Goal: Task Accomplishment & Management: Manage account settings

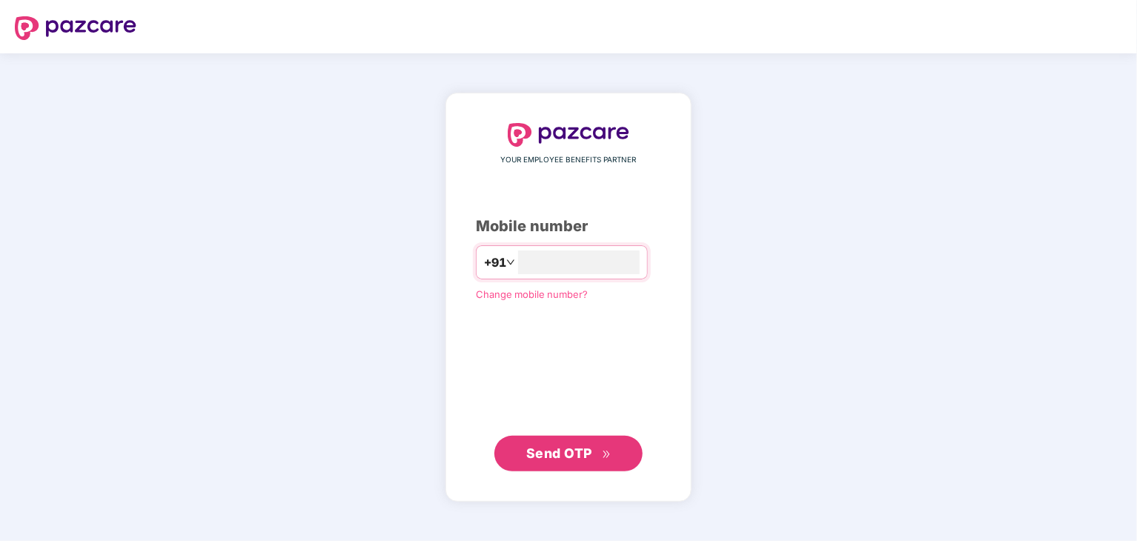
type input "**********"
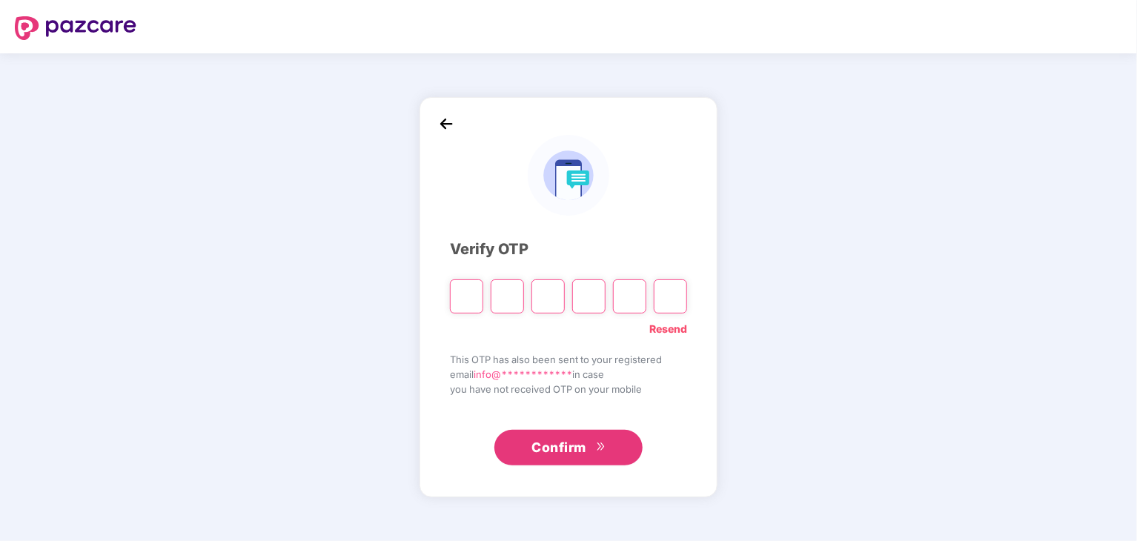
type input "*"
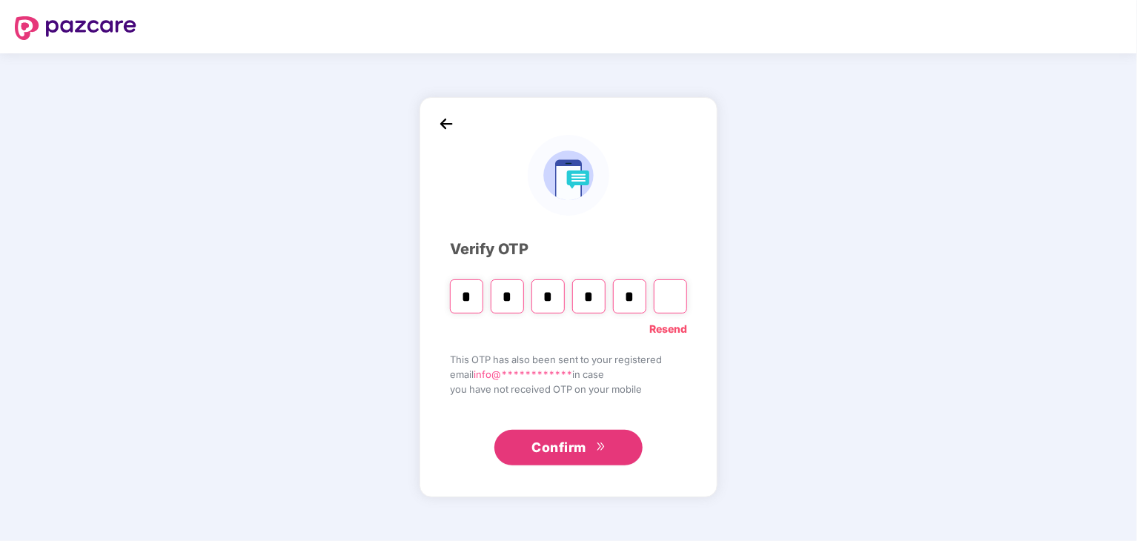
type input "*"
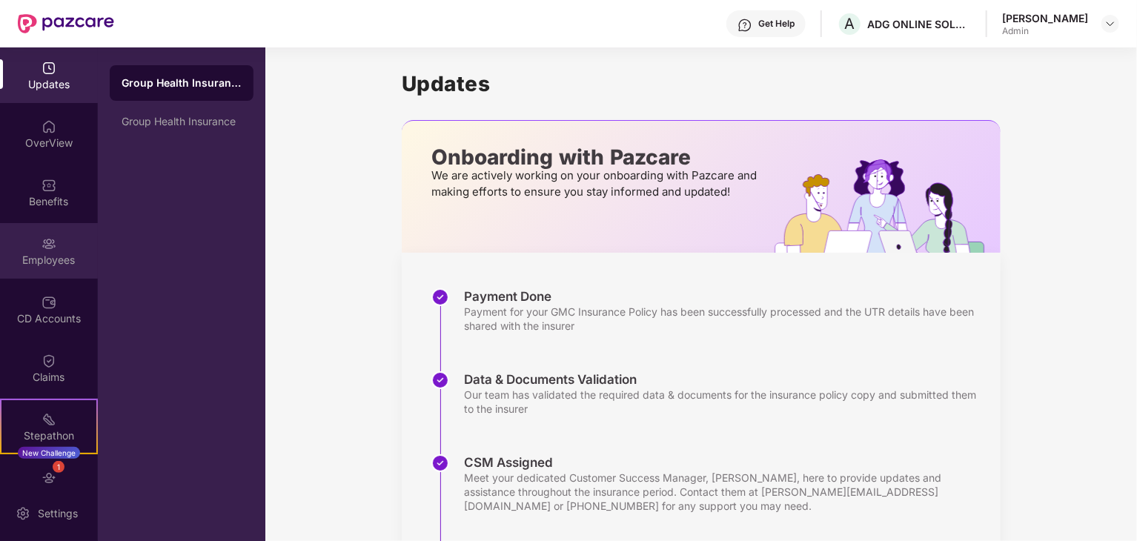
click at [50, 239] on img at bounding box center [49, 243] width 15 height 15
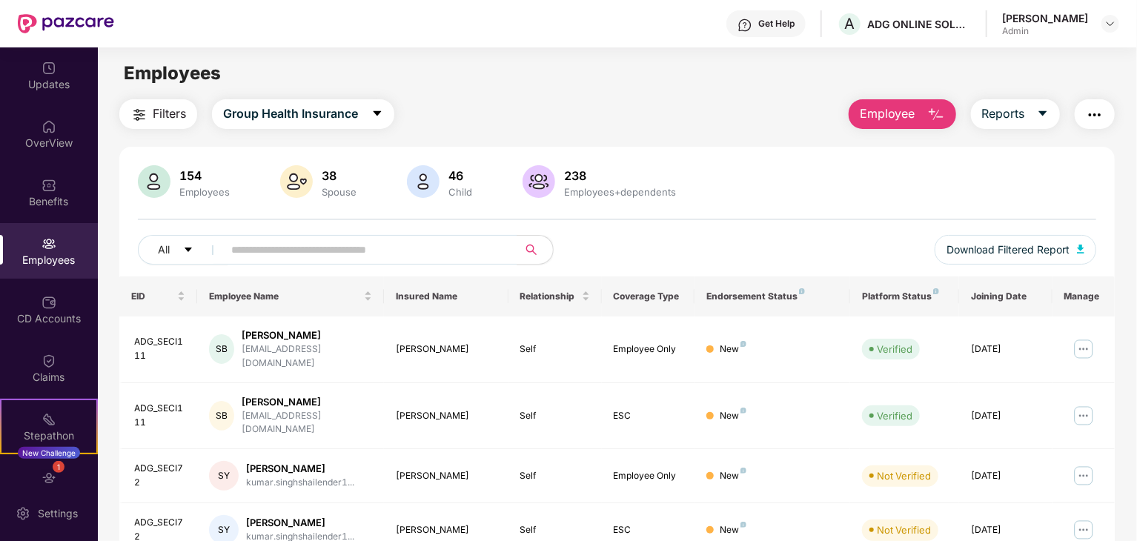
click at [894, 122] on span "Employee" at bounding box center [888, 114] width 56 height 19
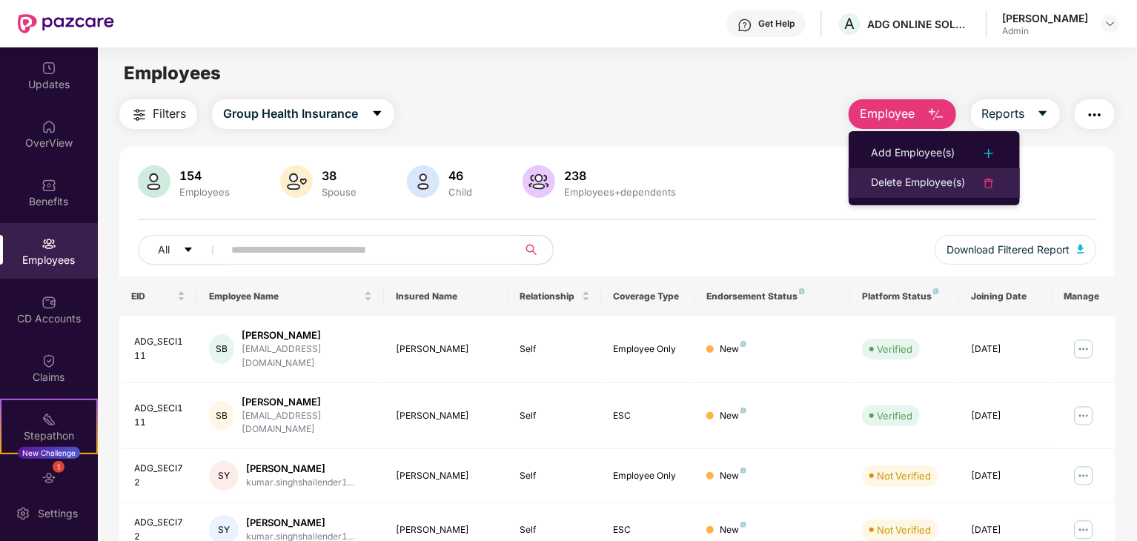
click at [916, 182] on div "Delete Employee(s)" at bounding box center [918, 183] width 94 height 18
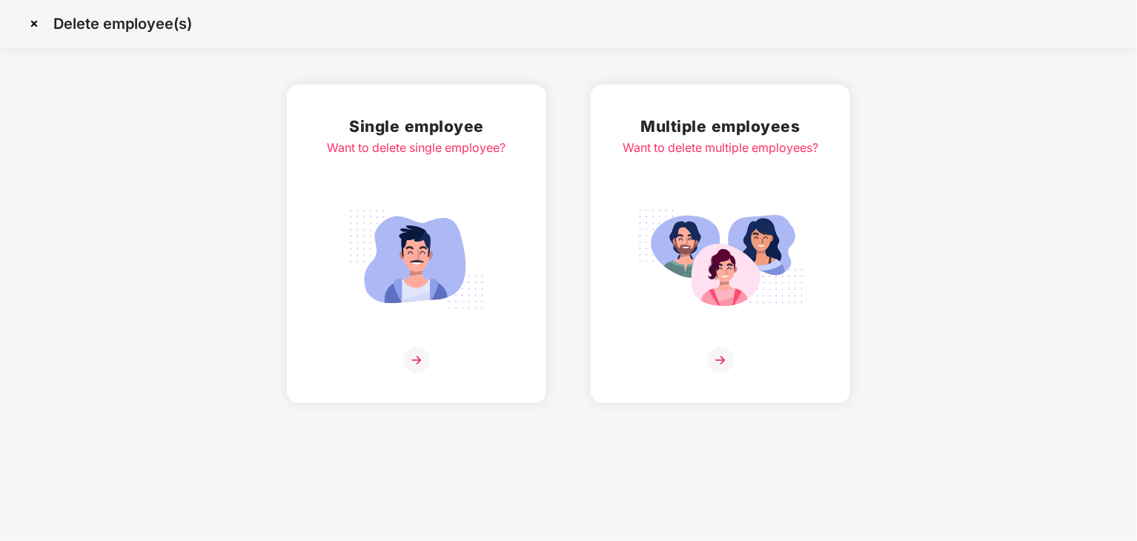
click at [757, 268] on img at bounding box center [720, 260] width 166 height 116
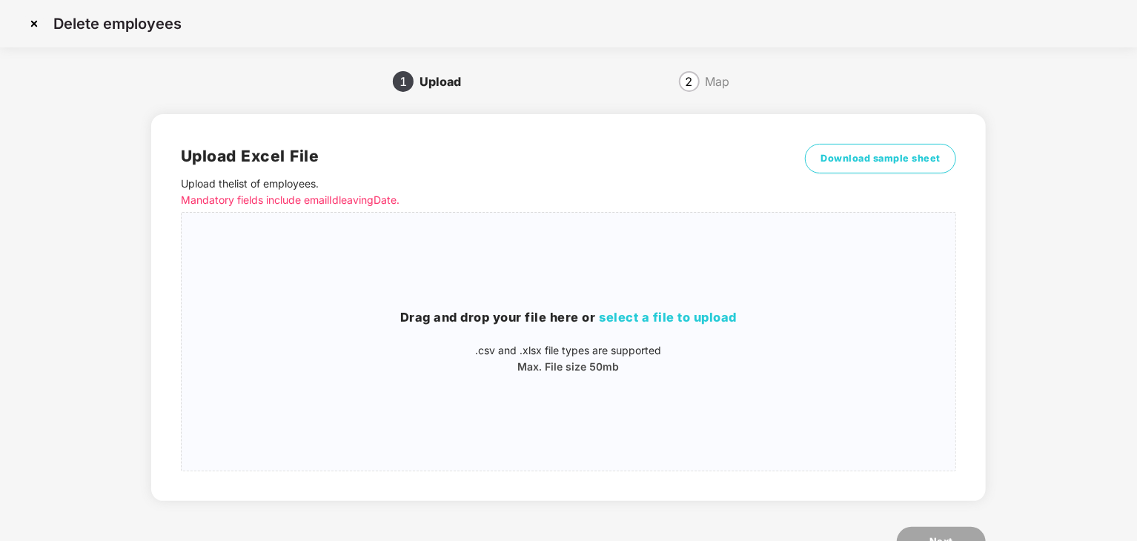
click at [30, 25] on img at bounding box center [34, 24] width 24 height 24
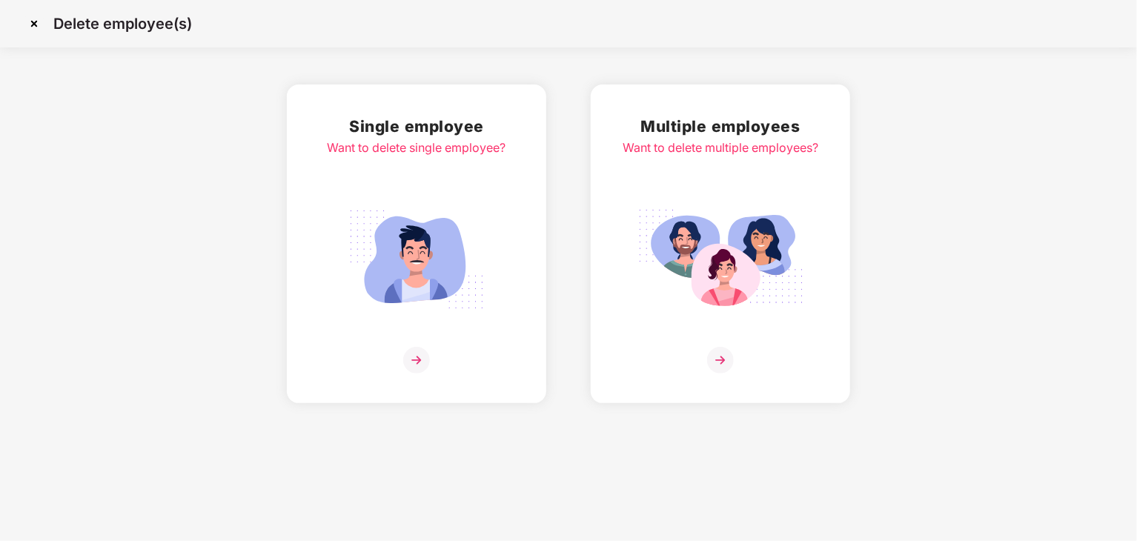
click at [388, 244] on img at bounding box center [417, 260] width 166 height 116
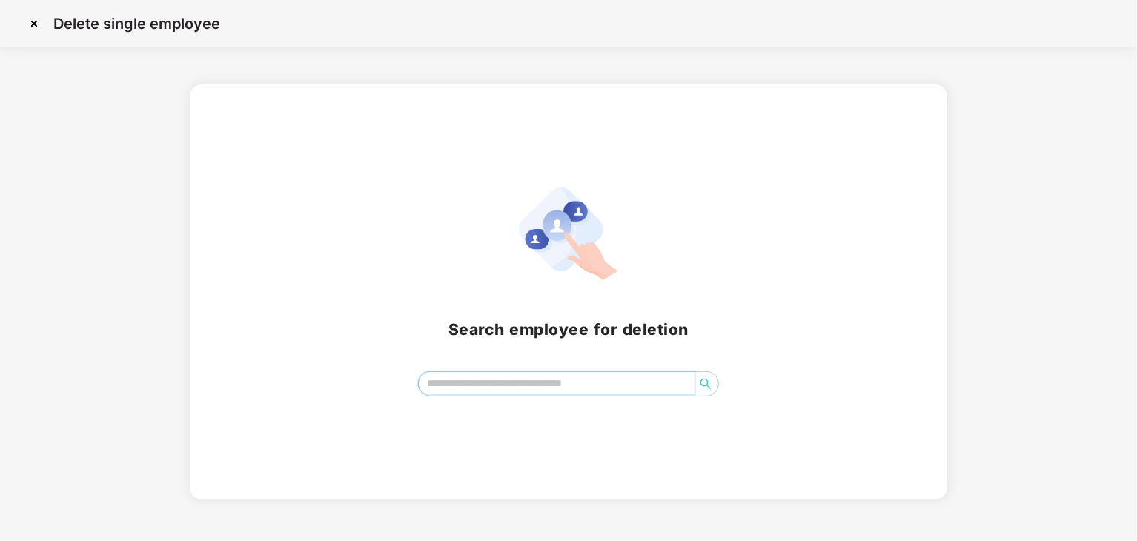
click at [509, 386] on input "search" at bounding box center [557, 383] width 276 height 22
paste input "**********"
click at [703, 383] on icon "search" at bounding box center [706, 384] width 12 height 12
click at [706, 382] on icon "search" at bounding box center [706, 384] width 12 height 12
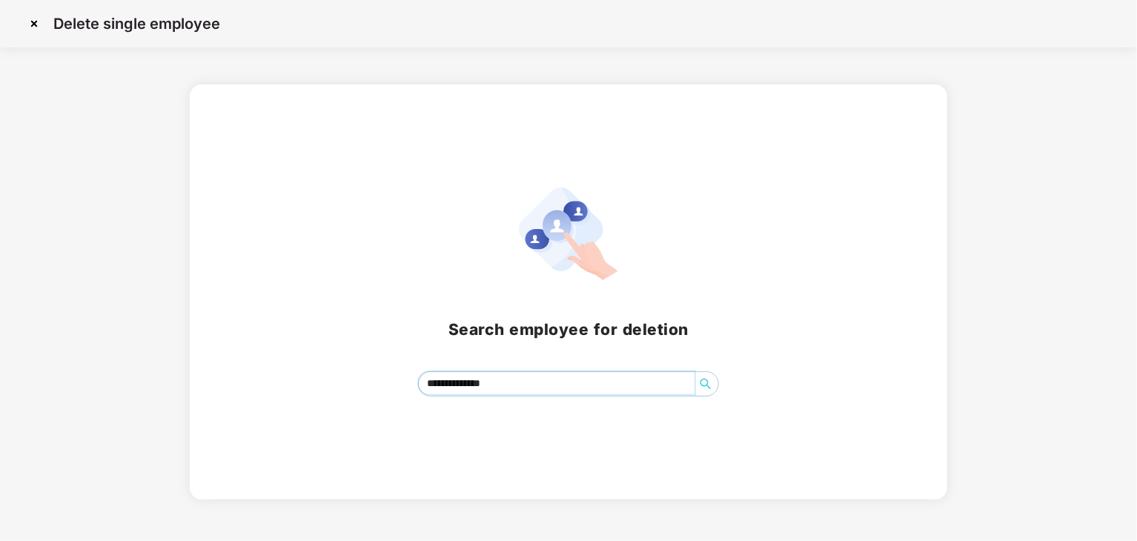
click at [706, 382] on icon "search" at bounding box center [706, 384] width 12 height 12
drag, startPoint x: 513, startPoint y: 379, endPoint x: 394, endPoint y: 371, distance: 118.8
click at [394, 371] on div "Ruchika *******" at bounding box center [569, 383] width 723 height 25
paste input "******"
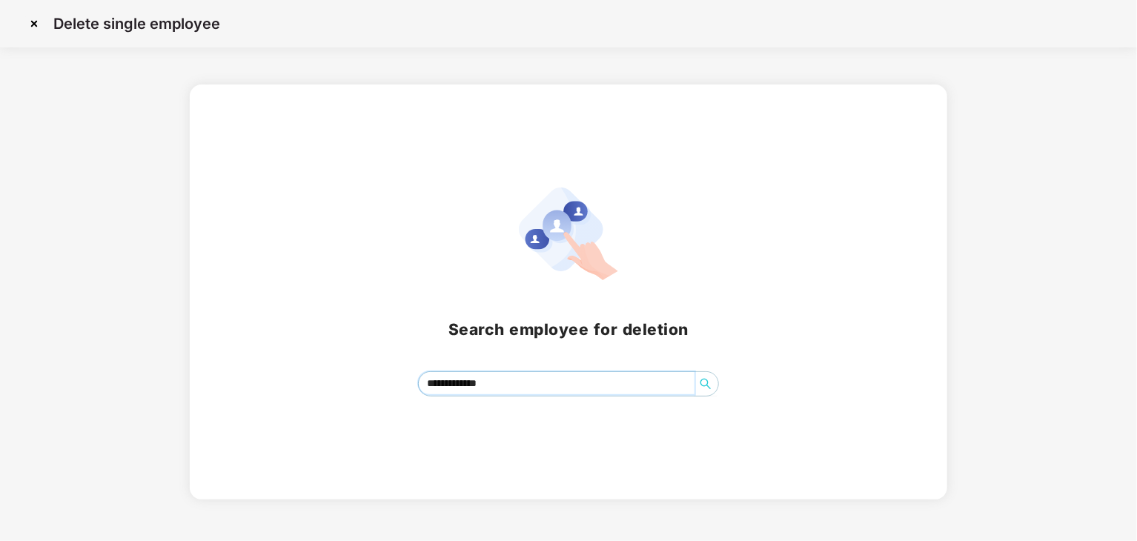
type input "**********"
click at [33, 23] on img at bounding box center [34, 24] width 24 height 24
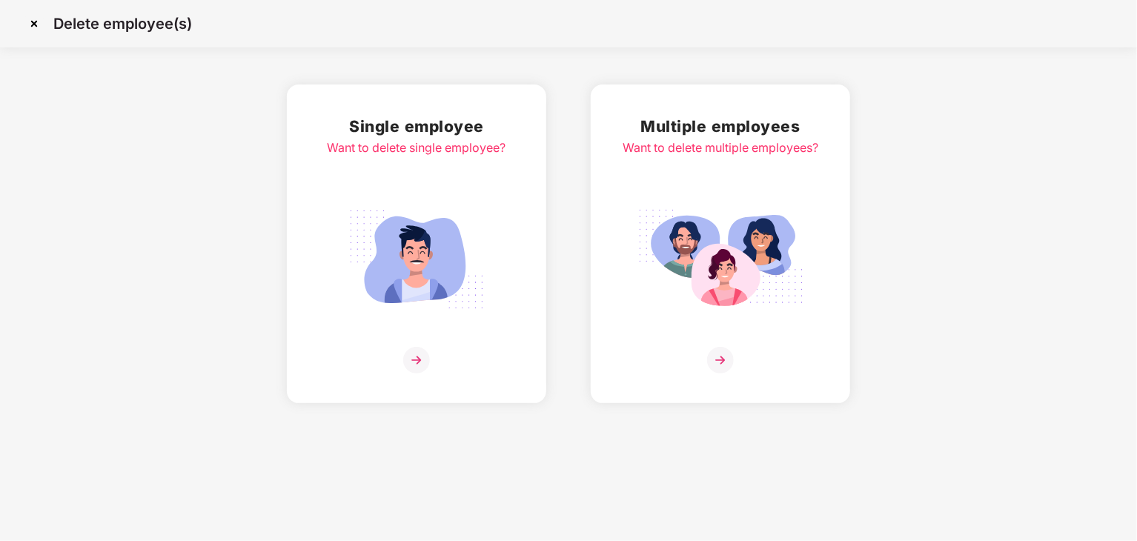
click at [31, 24] on img at bounding box center [34, 24] width 24 height 24
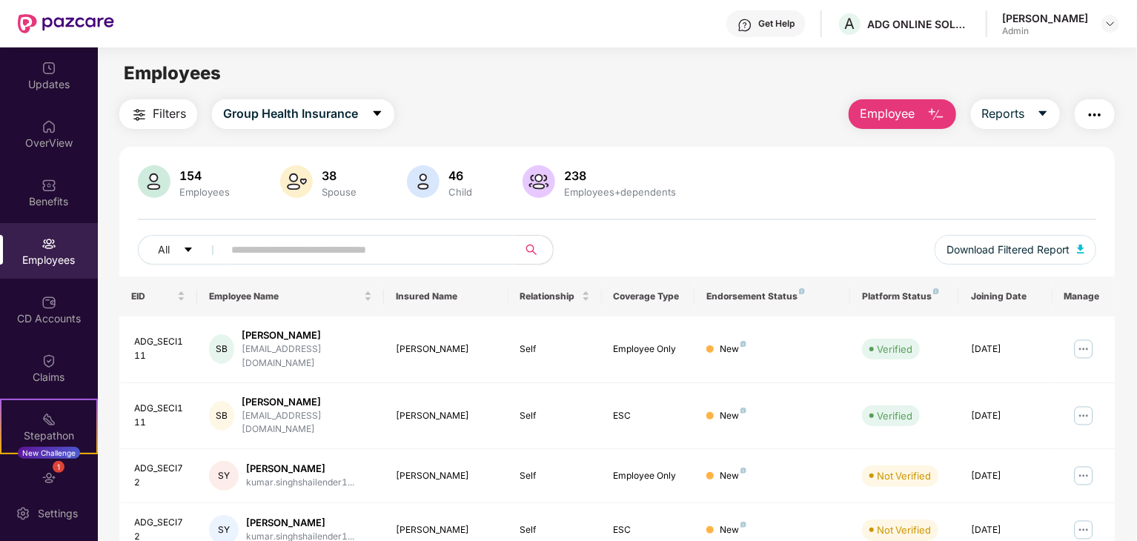
click at [838, 192] on div "154 Employees 38 Spouse 46 Child 238 Employees+dependents" at bounding box center [617, 183] width 958 height 36
click at [323, 113] on span "Group Health Insurance" at bounding box center [290, 114] width 135 height 19
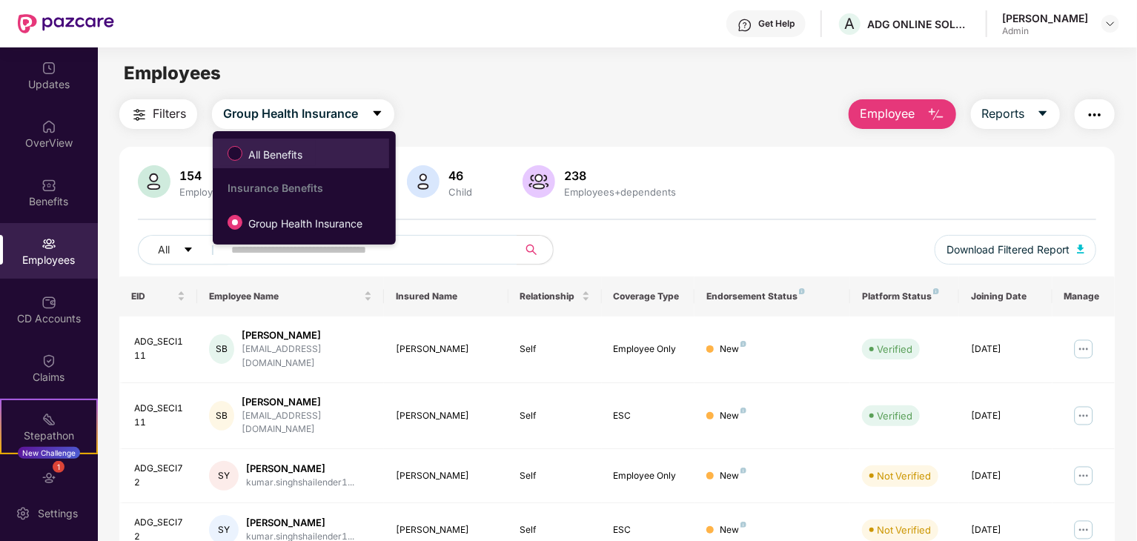
click at [287, 156] on span "All Benefits" at bounding box center [275, 155] width 66 height 16
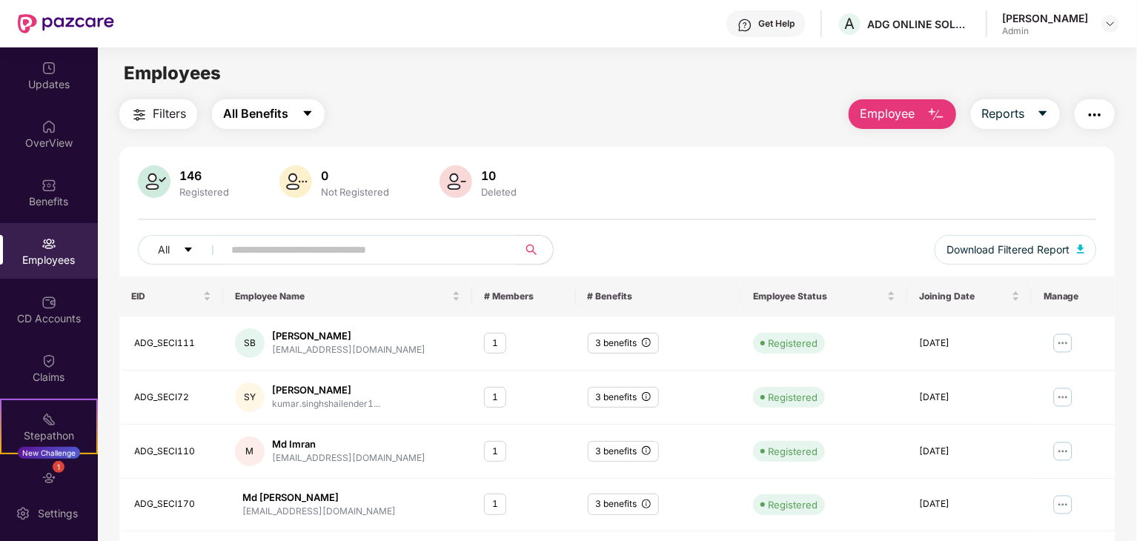
click at [288, 114] on span "All Benefits" at bounding box center [255, 114] width 65 height 19
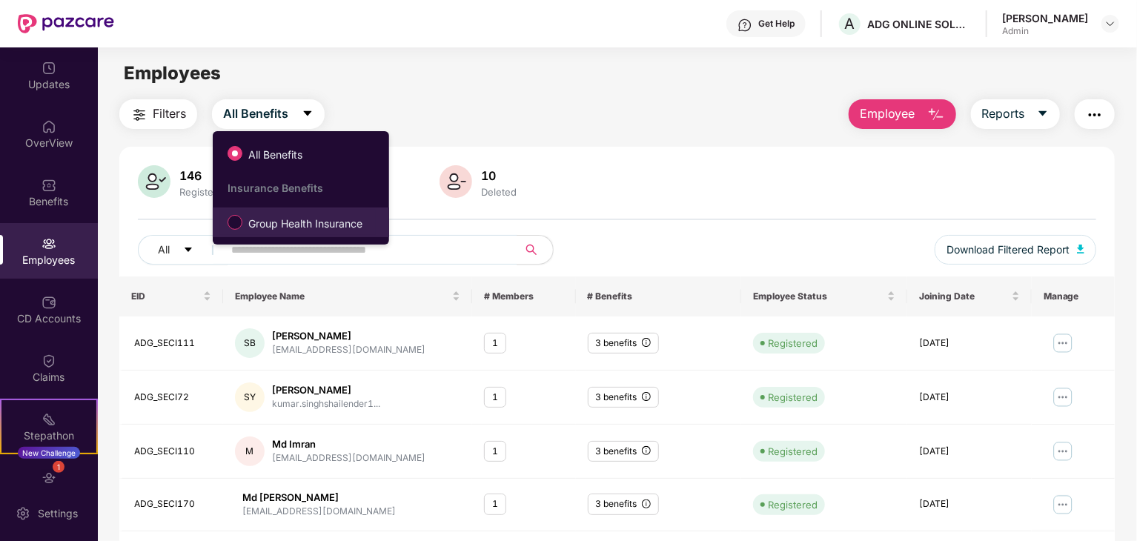
click at [282, 227] on span "Group Health Insurance" at bounding box center [305, 224] width 126 height 16
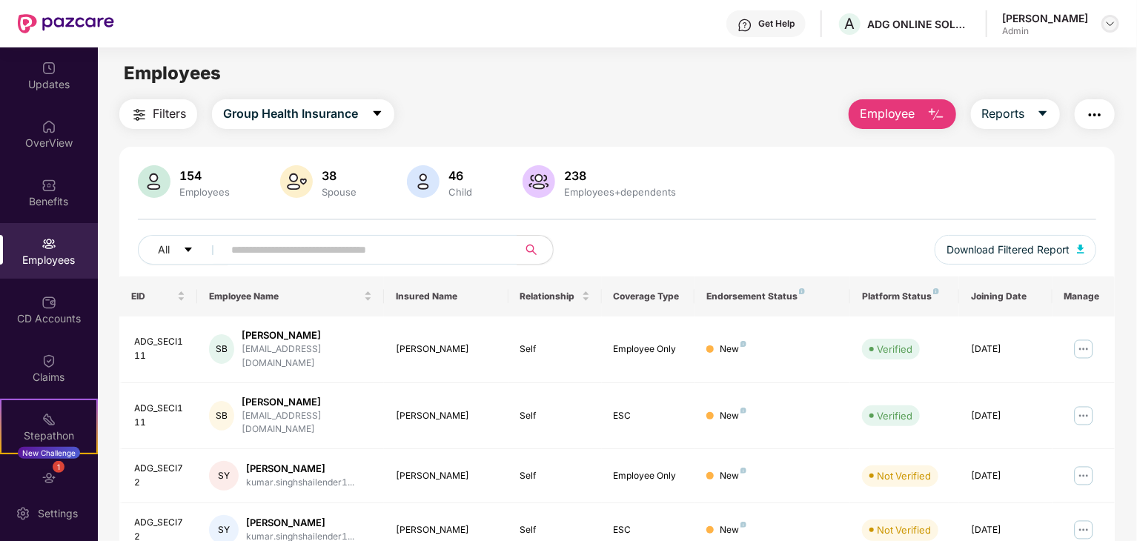
click at [1113, 27] on img at bounding box center [1110, 24] width 12 height 12
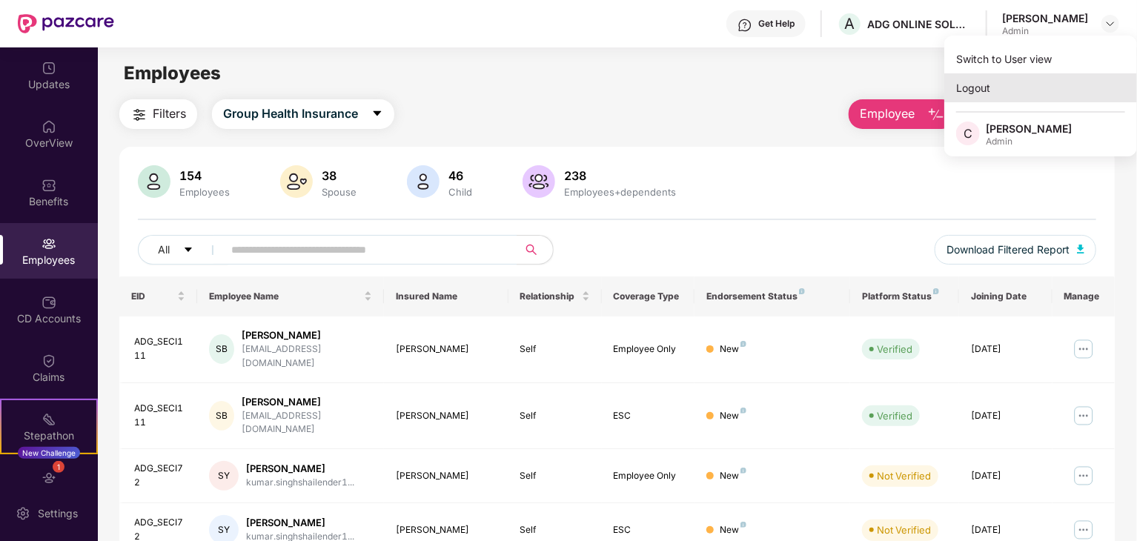
click at [978, 91] on div "Logout" at bounding box center [1040, 87] width 193 height 29
